Goal: Information Seeking & Learning: Learn about a topic

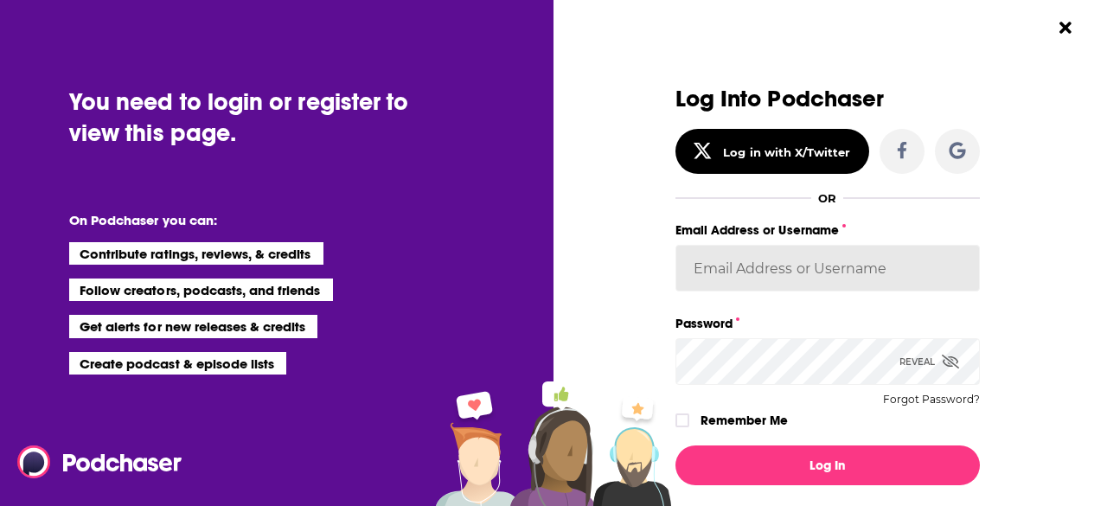
type input "[EMAIL_ADDRESS][DOMAIN_NAME]"
click at [768, 275] on input "[EMAIL_ADDRESS][DOMAIN_NAME]" at bounding box center [827, 268] width 304 height 47
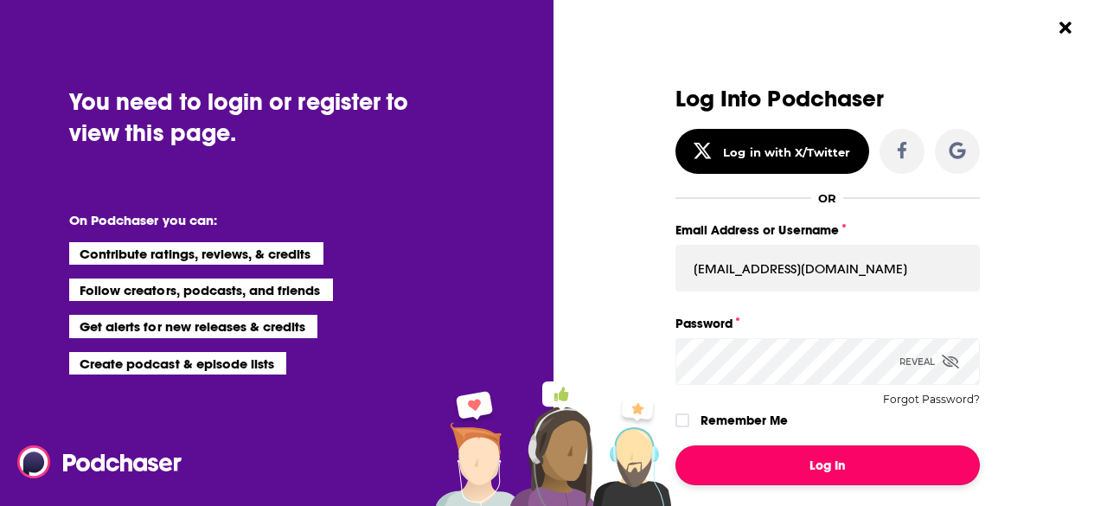
click at [821, 461] on button "Log In" at bounding box center [827, 465] width 304 height 40
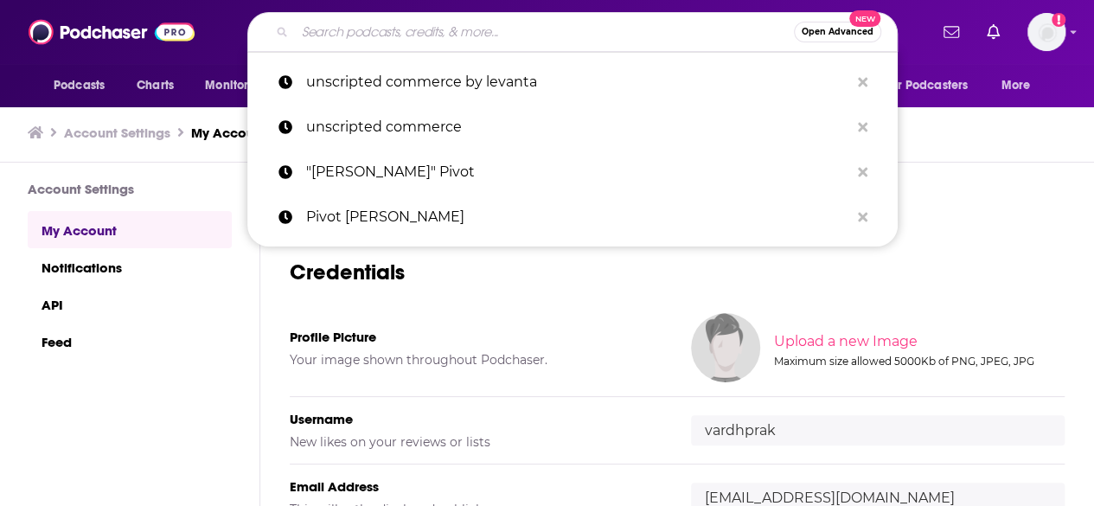
click at [483, 30] on input "Search podcasts, credits, & more..." at bounding box center [544, 32] width 499 height 28
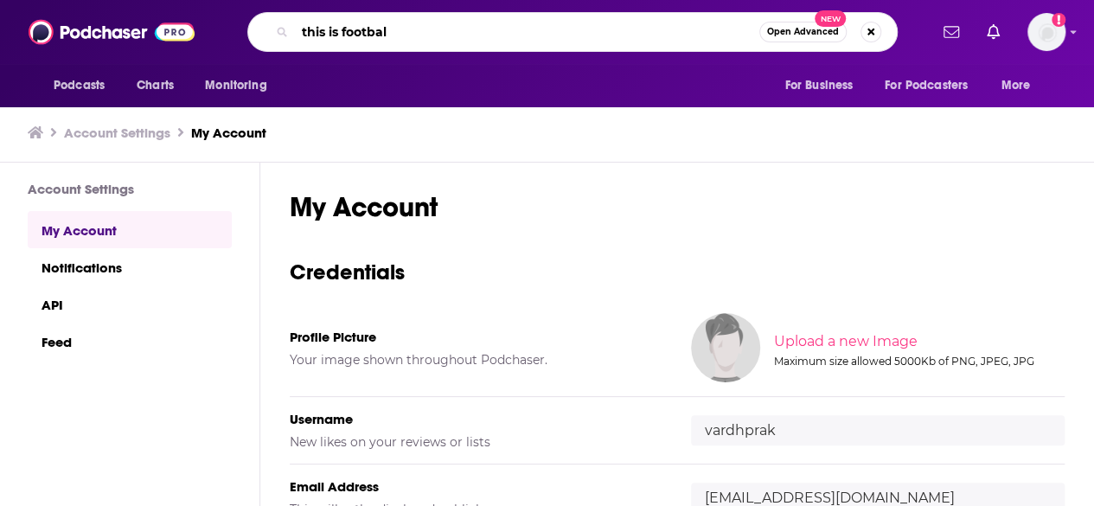
type input "this is football"
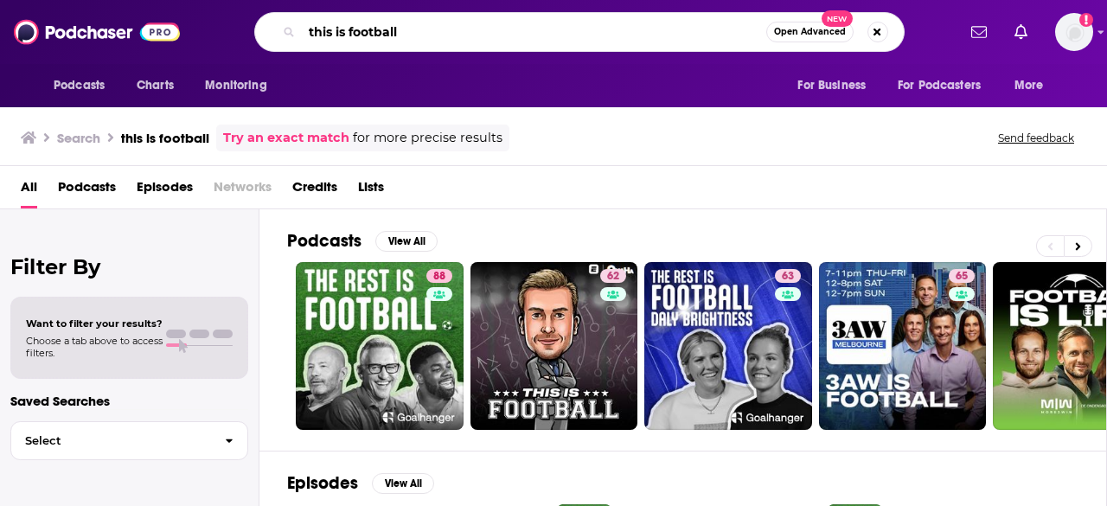
click at [530, 18] on input "this is football" at bounding box center [534, 32] width 464 height 28
type input "nfl on espn"
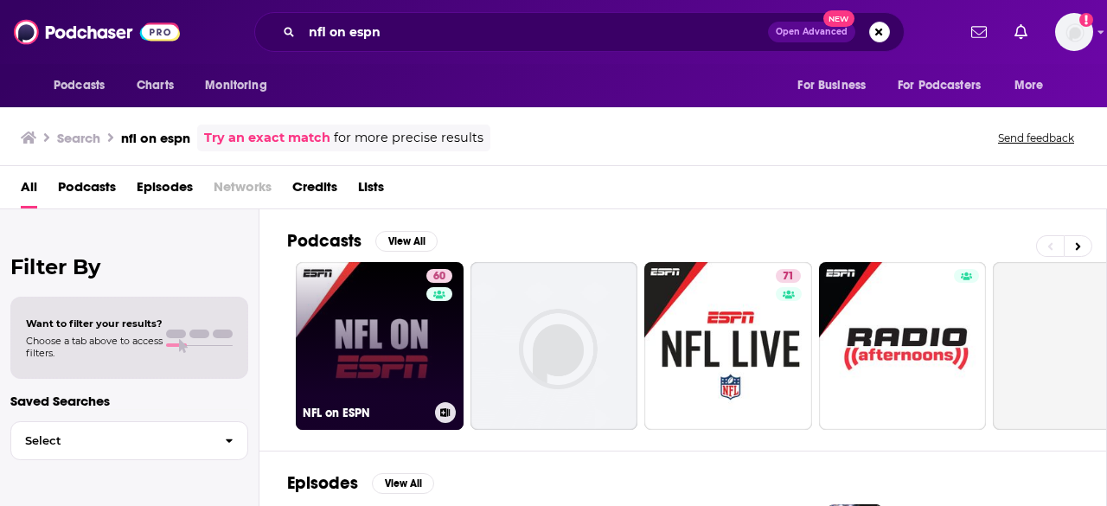
click at [381, 345] on link "60 NFL on ESPN" at bounding box center [380, 346] width 168 height 168
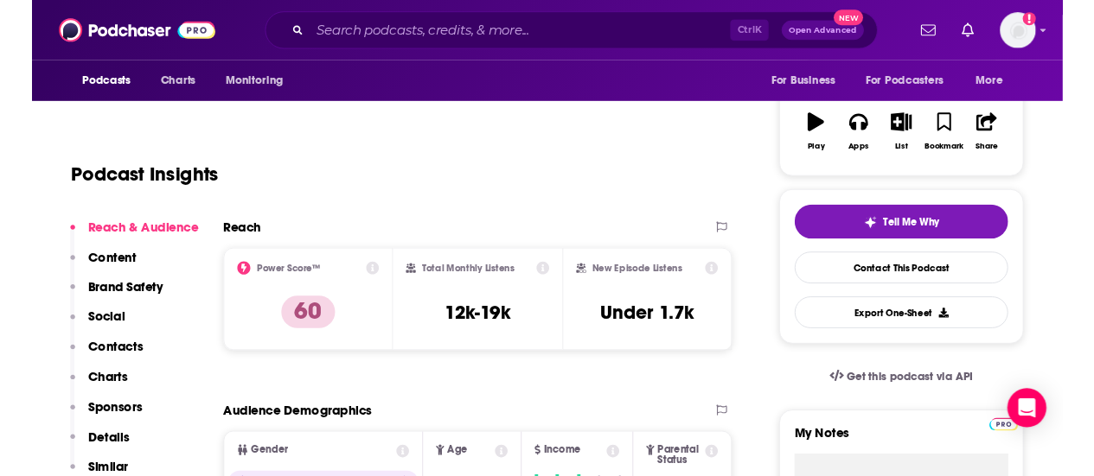
scroll to position [265, 0]
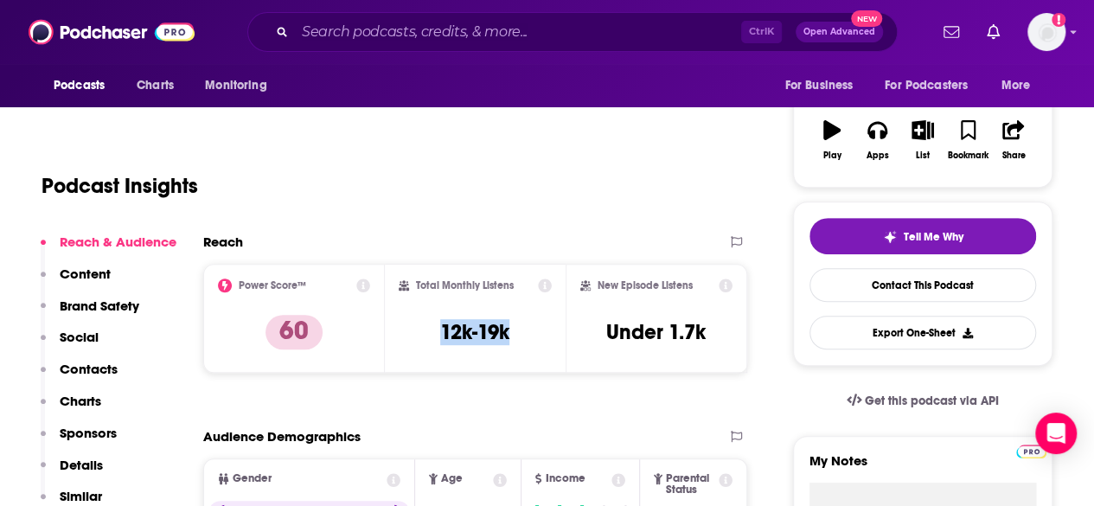
drag, startPoint x: 428, startPoint y: 334, endPoint x: 534, endPoint y: 324, distance: 105.9
click at [534, 324] on div "Total Monthly Listens 12k-19k" at bounding box center [476, 318] width 154 height 80
copy h3 "12k-19k"
